Goal: Task Accomplishment & Management: Complete application form

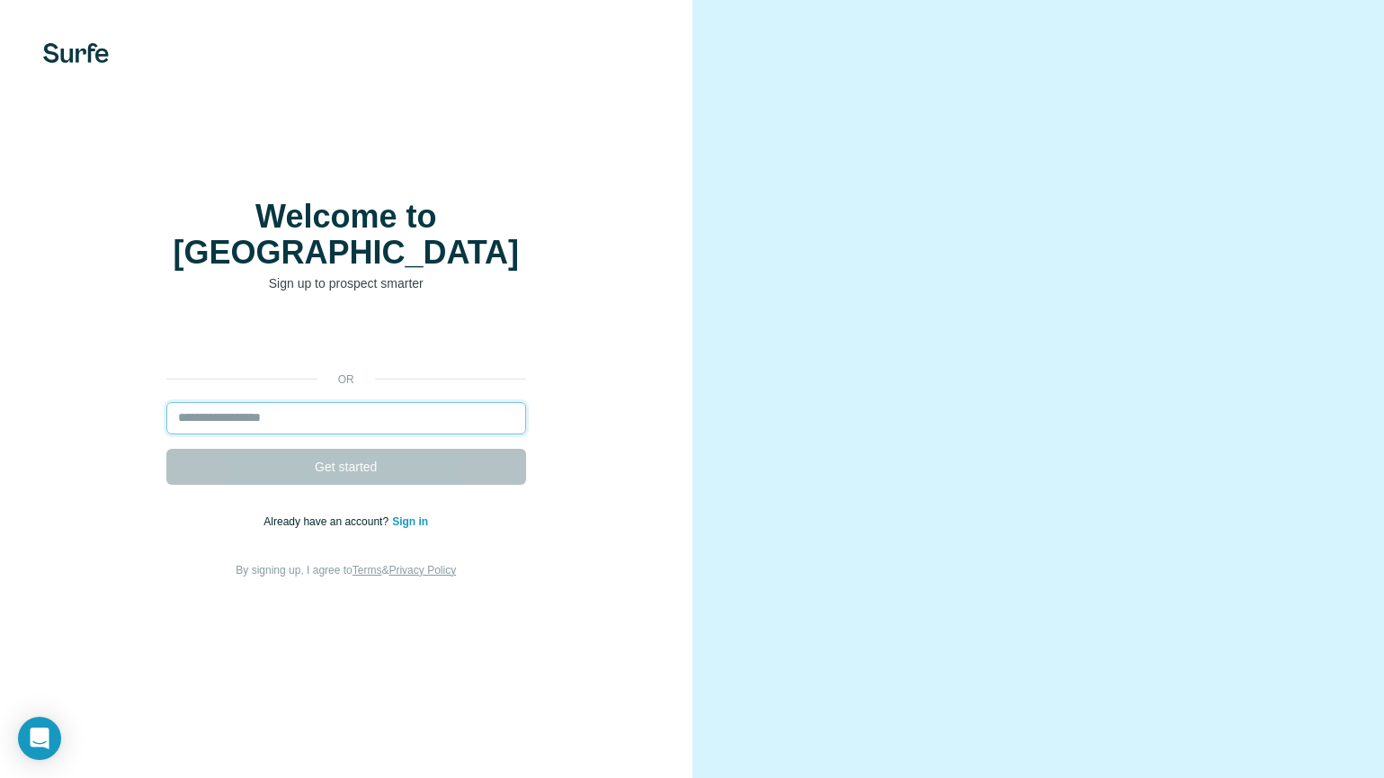
click at [355, 402] on input "email" at bounding box center [346, 418] width 360 height 32
click at [323, 410] on input "email" at bounding box center [346, 418] width 360 height 32
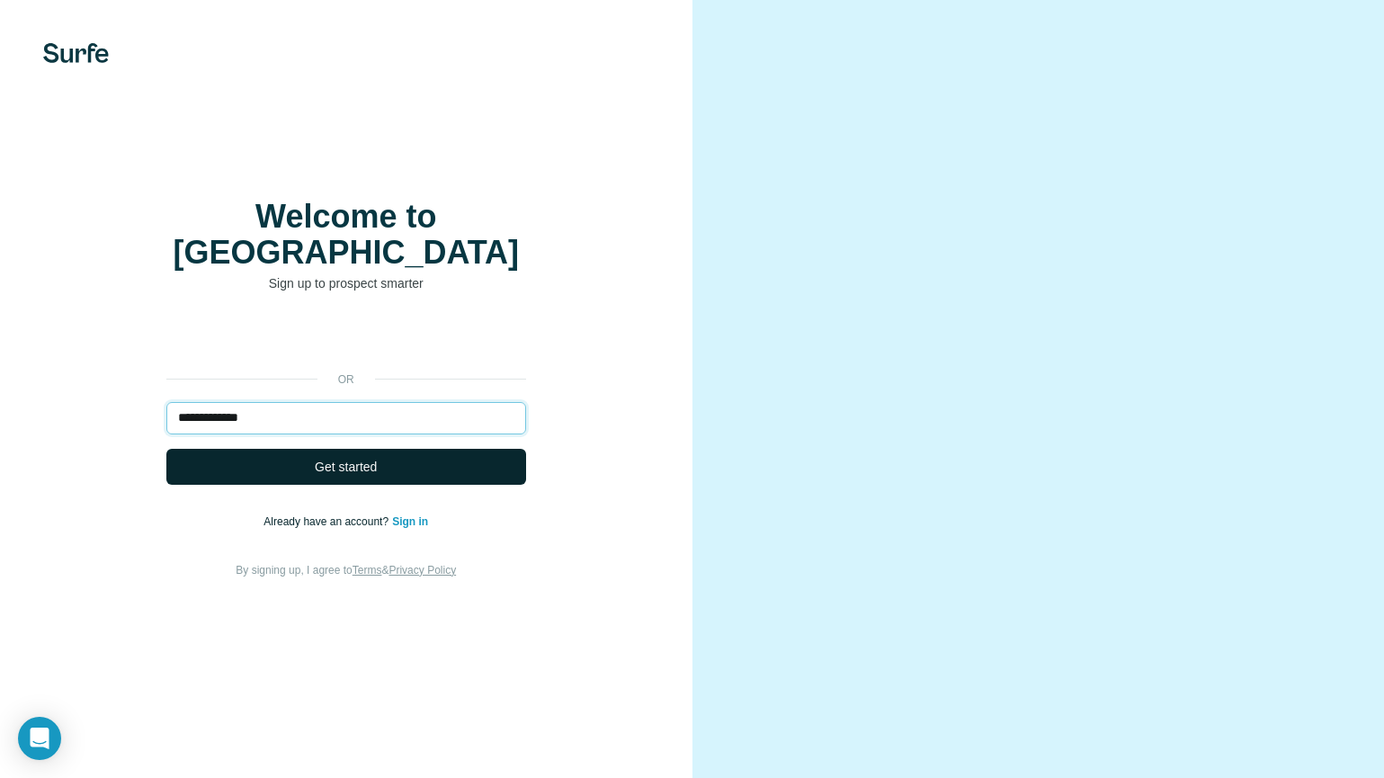
type input "**********"
click at [315, 458] on span "Get started" at bounding box center [346, 467] width 62 height 18
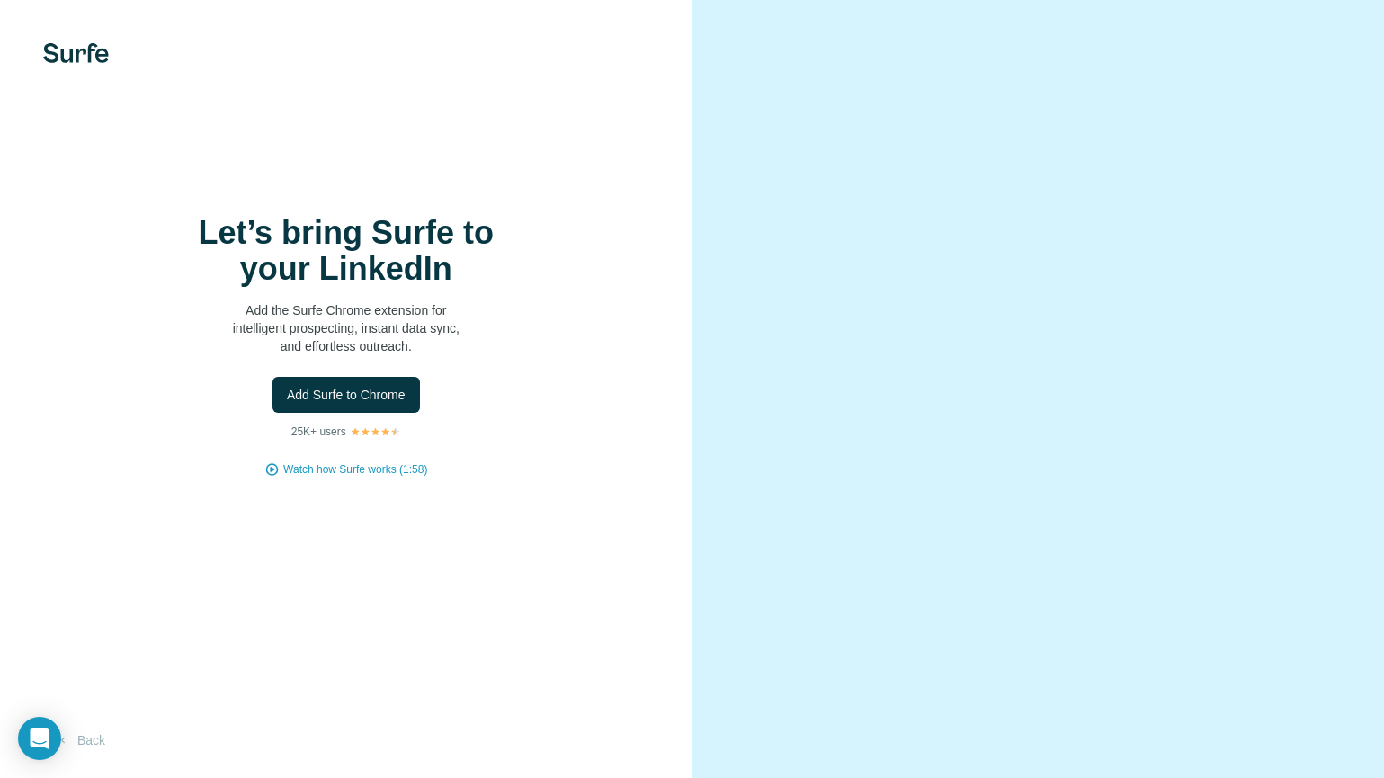
drag, startPoint x: 617, startPoint y: 299, endPoint x: 455, endPoint y: 377, distance: 179.3
click at [616, 299] on div "Let’s bring Surfe to your LinkedIn Add the Surfe Chrome extension for intellige…" at bounding box center [346, 346] width 620 height 263
click at [330, 397] on span "Add Surfe to Chrome" at bounding box center [346, 395] width 119 height 18
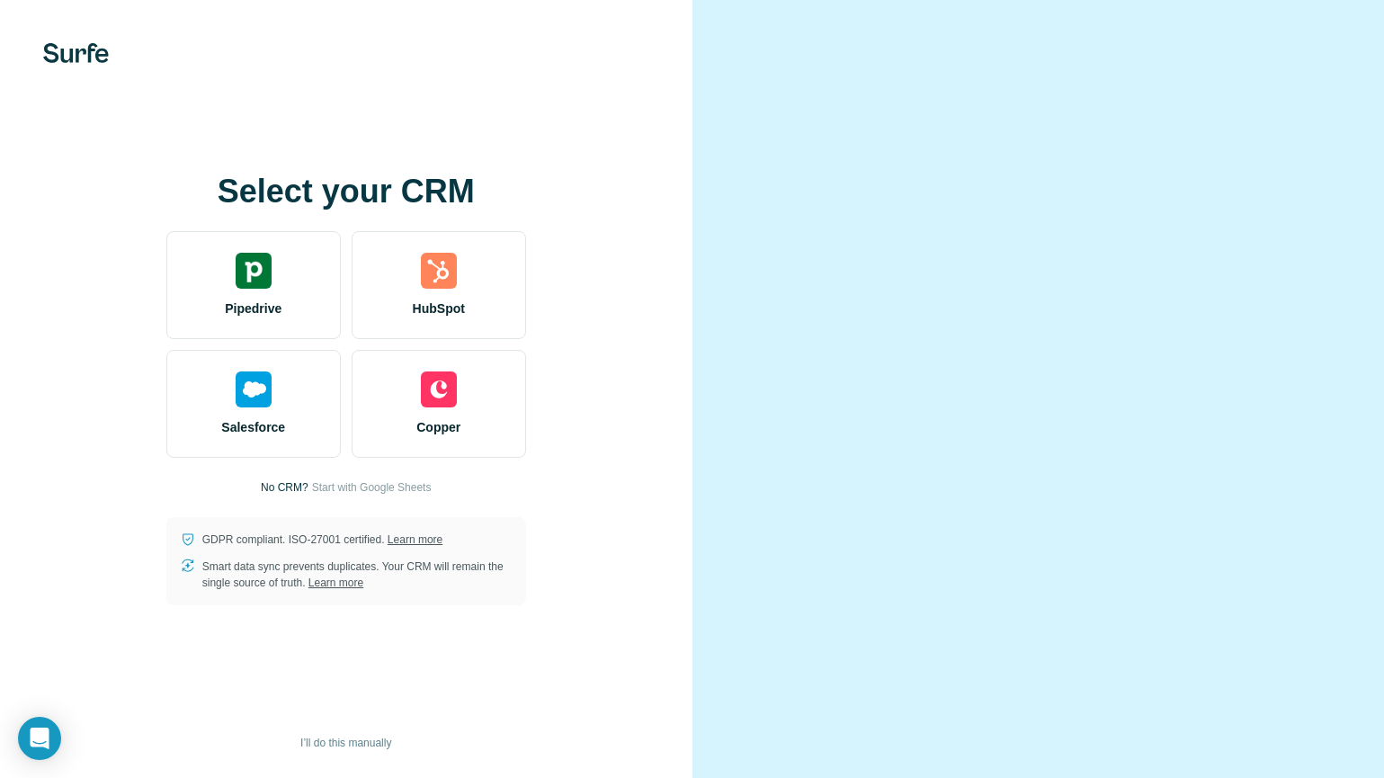
click at [627, 253] on div "Select your CRM Pipedrive HubSpot Salesforce Copper No CRM? Start with Google S…" at bounding box center [346, 390] width 620 height 432
click at [332, 739] on span "I’ll do this manually" at bounding box center [345, 742] width 91 height 16
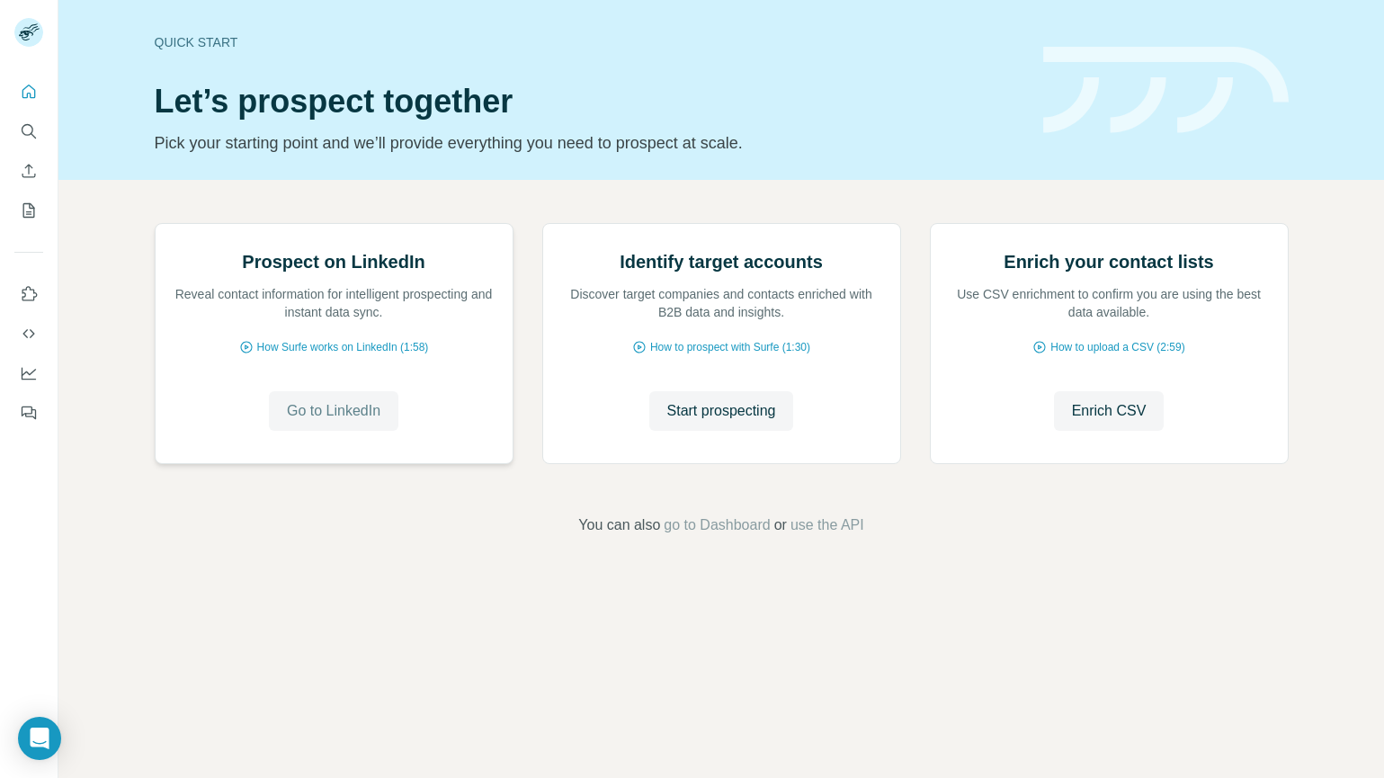
click at [344, 422] on span "Go to LinkedIn" at bounding box center [333, 411] width 93 height 22
